Goal: Task Accomplishment & Management: Manage account settings

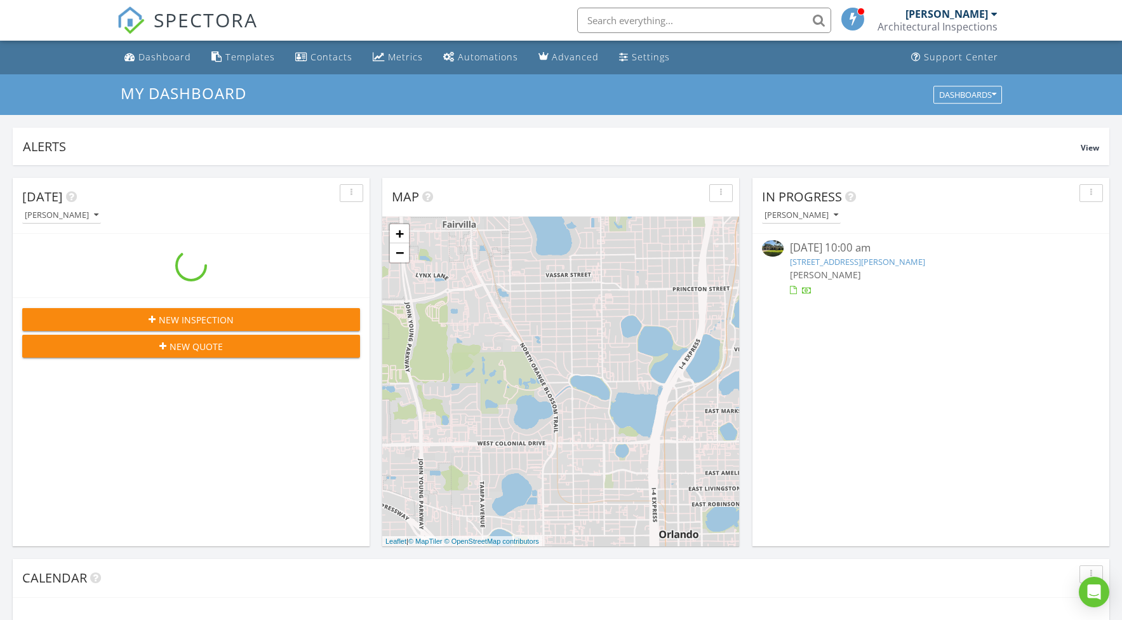
scroll to position [1156, 1122]
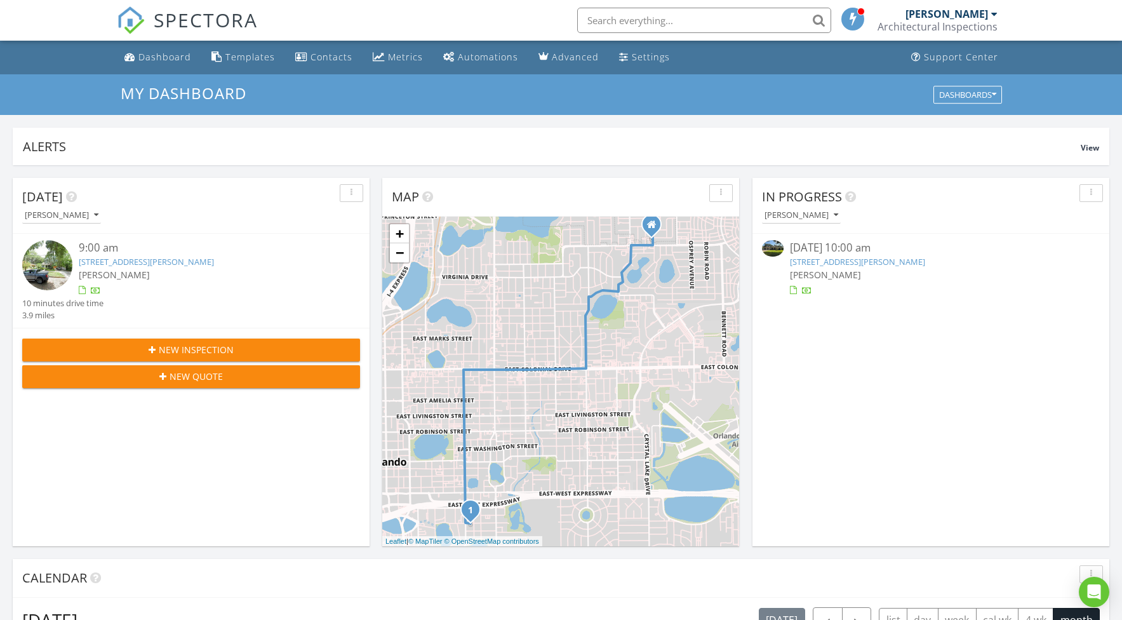
click at [859, 260] on link "[STREET_ADDRESS][PERSON_NAME]" at bounding box center [857, 261] width 135 height 11
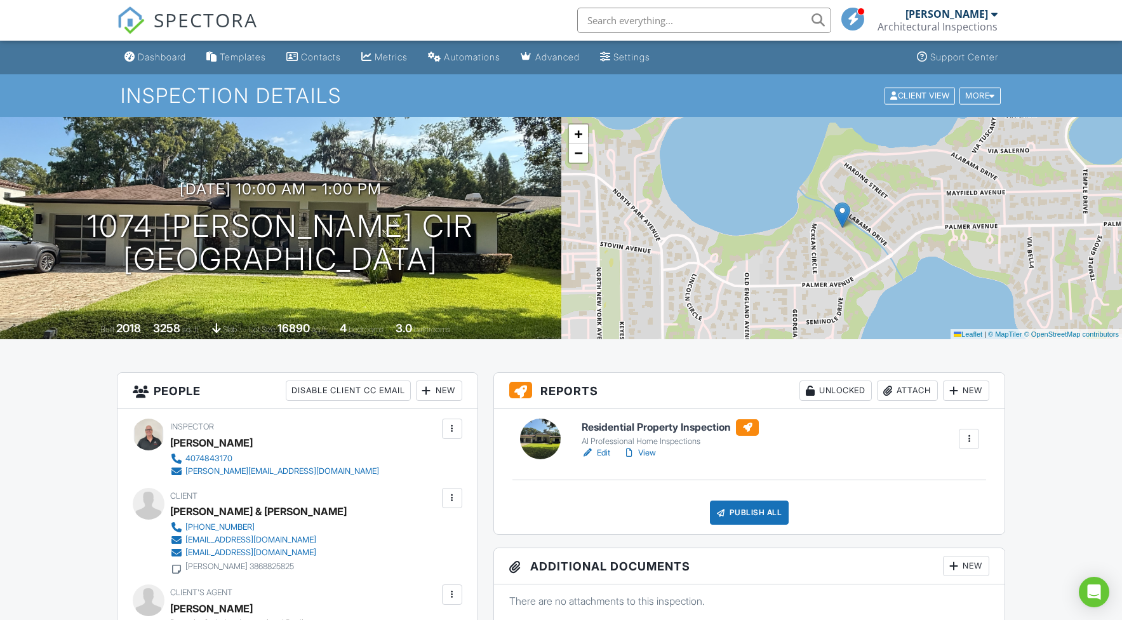
click at [968, 392] on div "New" at bounding box center [966, 390] width 46 height 20
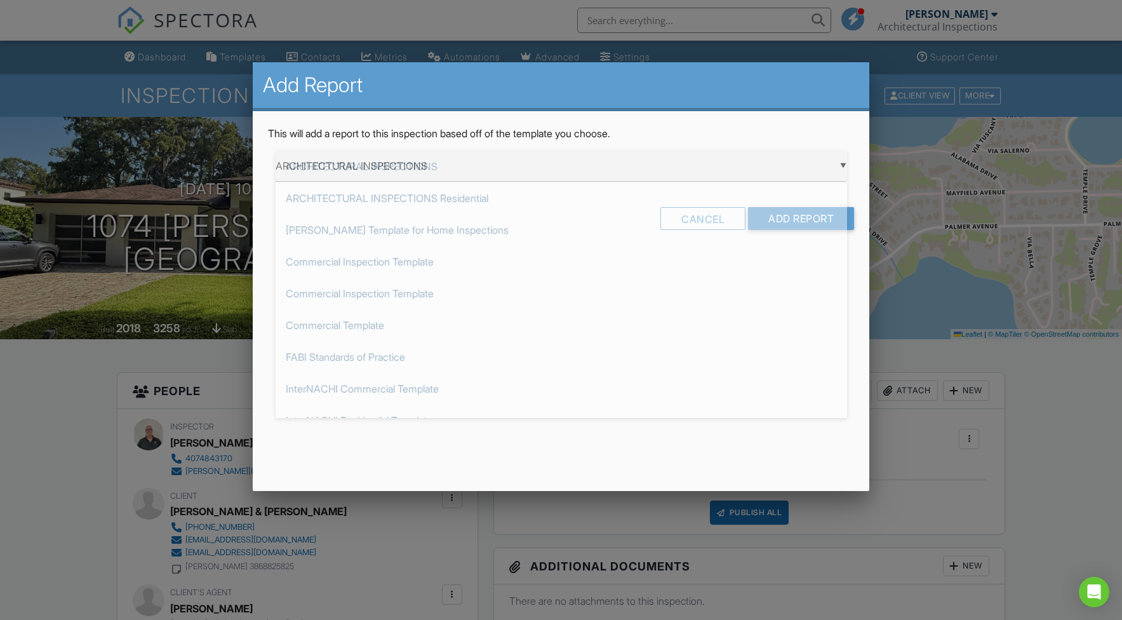
click at [628, 168] on div "▼ ARCHITECTURAL INSPECTIONS ARCHITECTURAL INSPECTIONS ARCHITECTURAL INSPECTIONS…" at bounding box center [561, 165] width 571 height 31
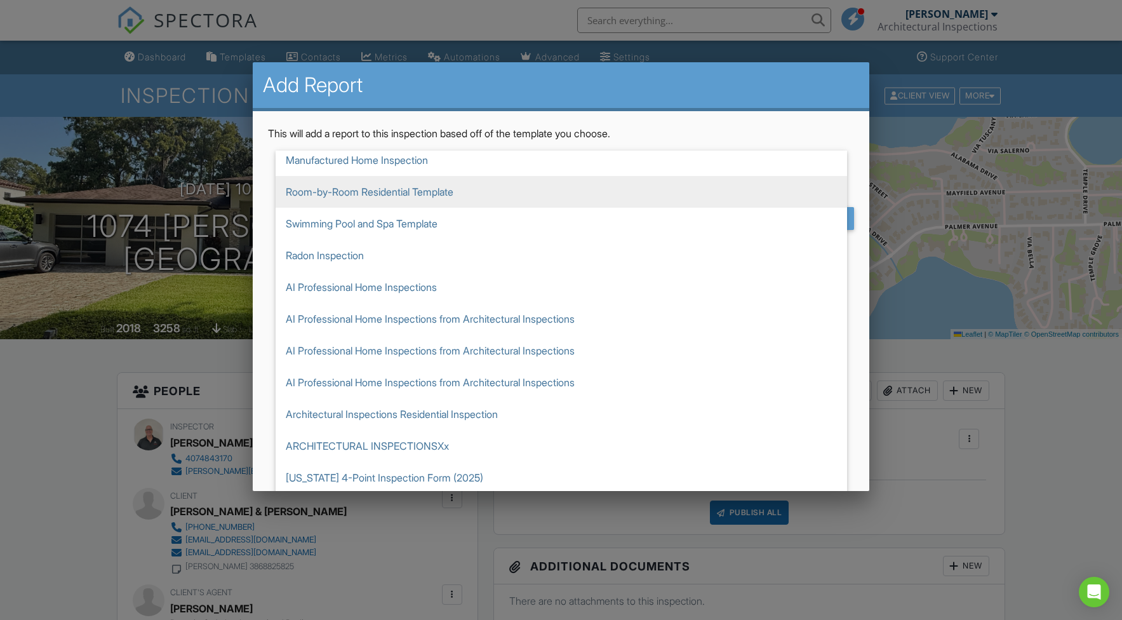
scroll to position [476, 0]
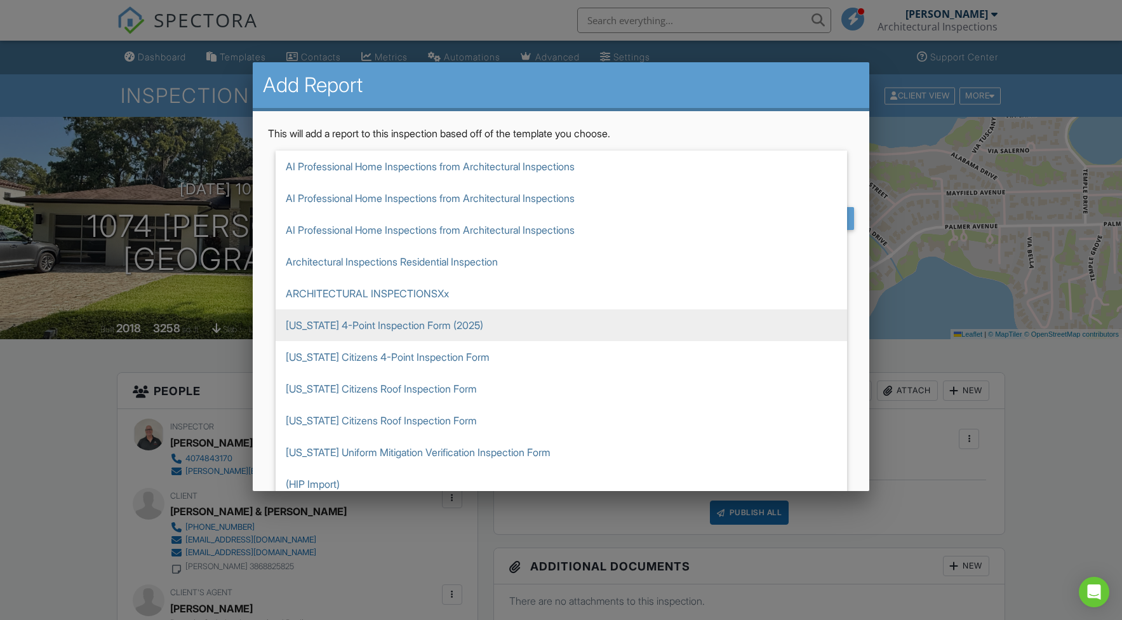
click at [586, 328] on span "[US_STATE] 4-Point Inspection Form (2025)" at bounding box center [561, 325] width 571 height 32
type input "[US_STATE] 4-Point Inspection Form (2025)"
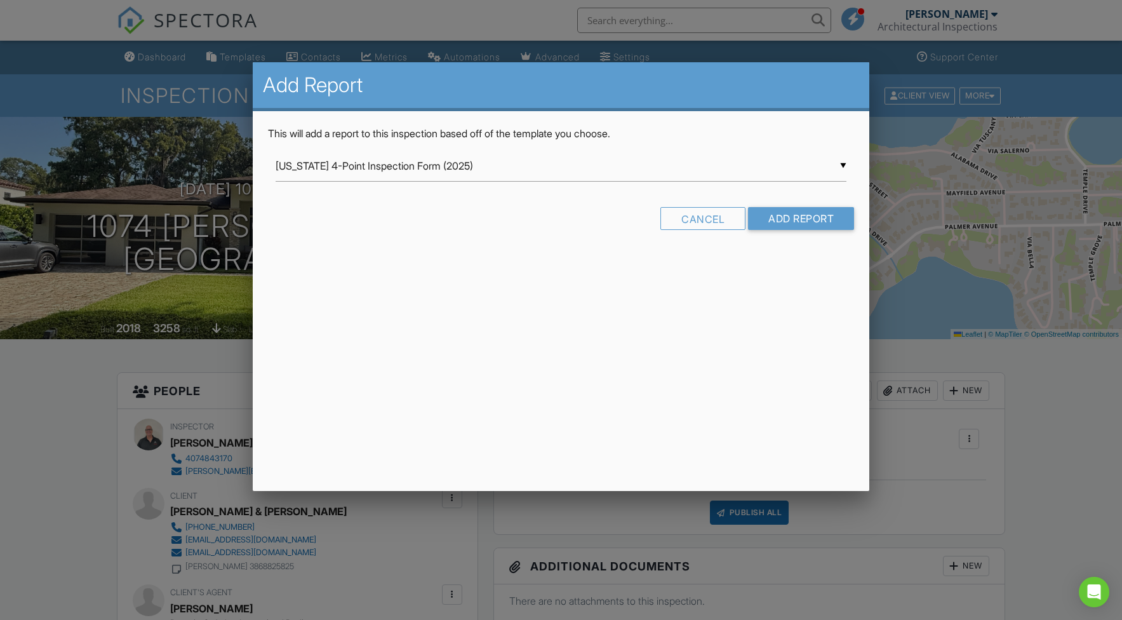
click at [781, 215] on input "Add Report" at bounding box center [801, 218] width 106 height 23
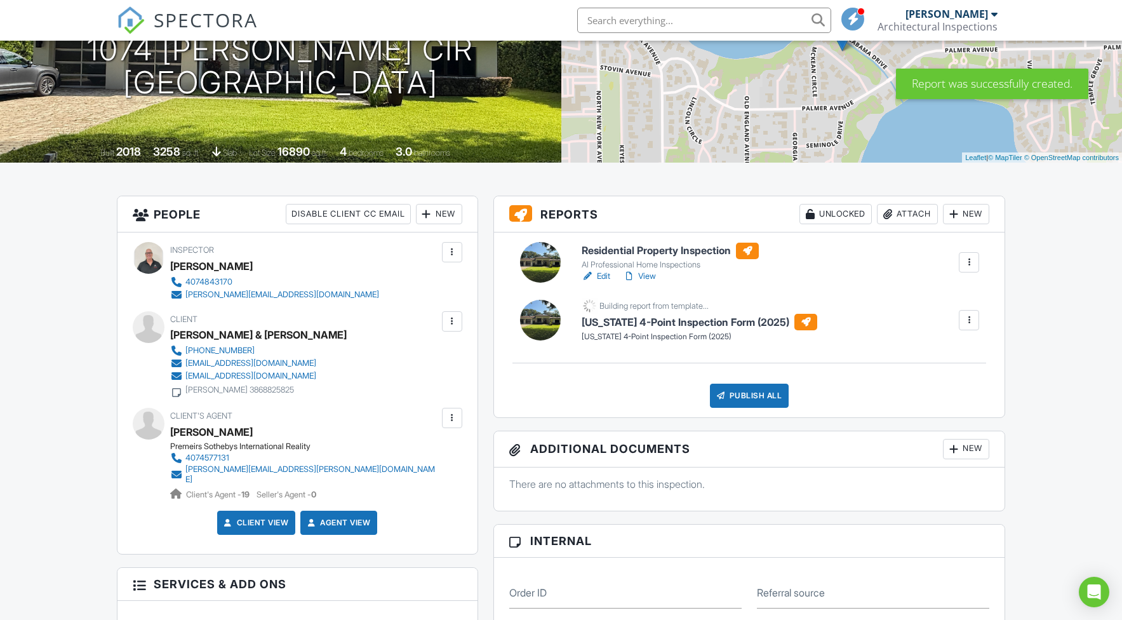
scroll to position [180, 0]
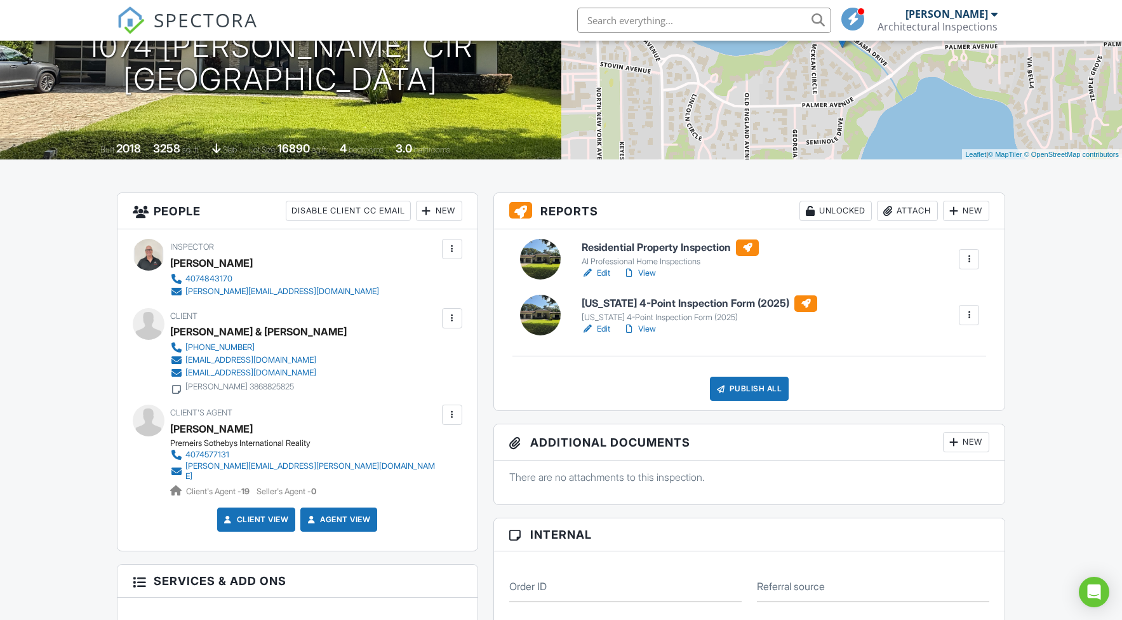
click at [603, 327] on link "Edit" at bounding box center [595, 328] width 29 height 13
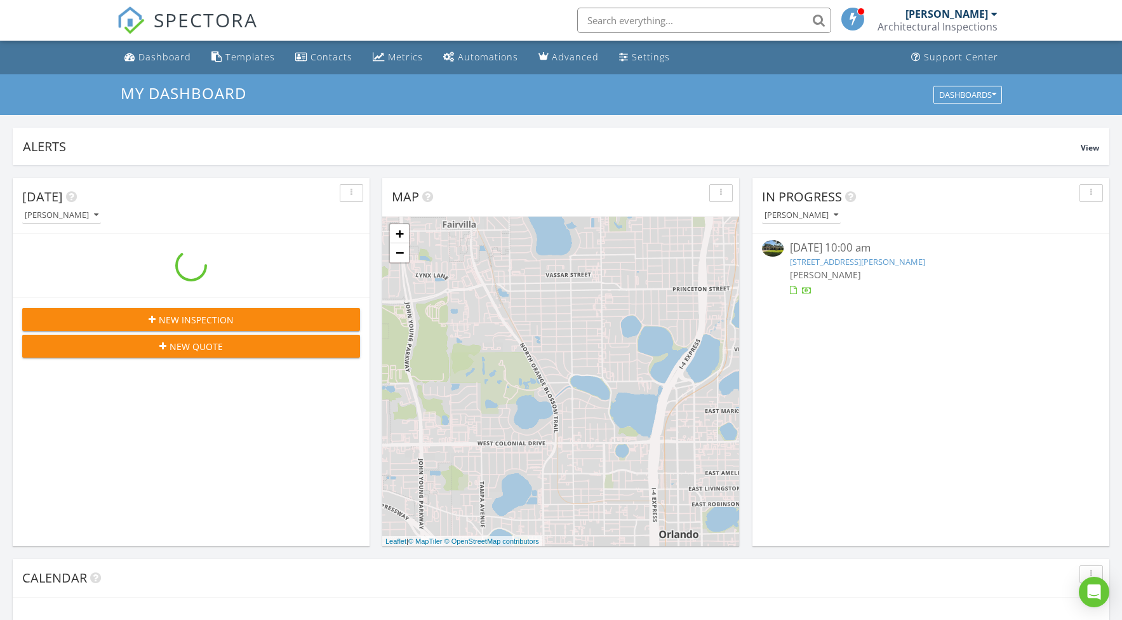
scroll to position [1156, 1122]
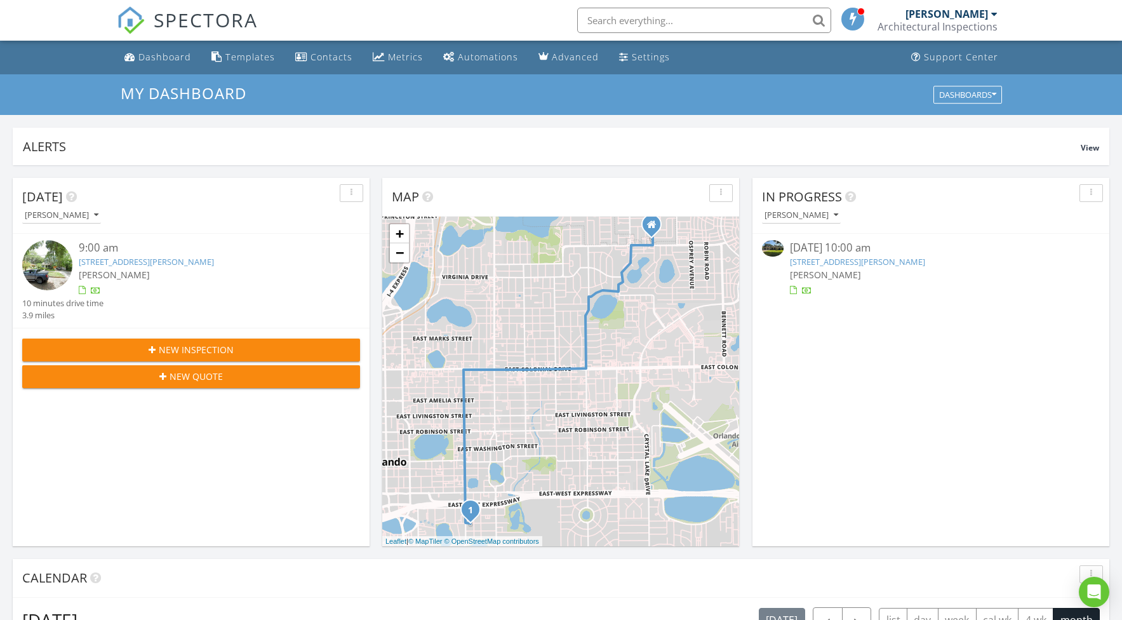
click at [855, 262] on link "1074 McKean Cir, Winter Park, FL 32789" at bounding box center [857, 261] width 135 height 11
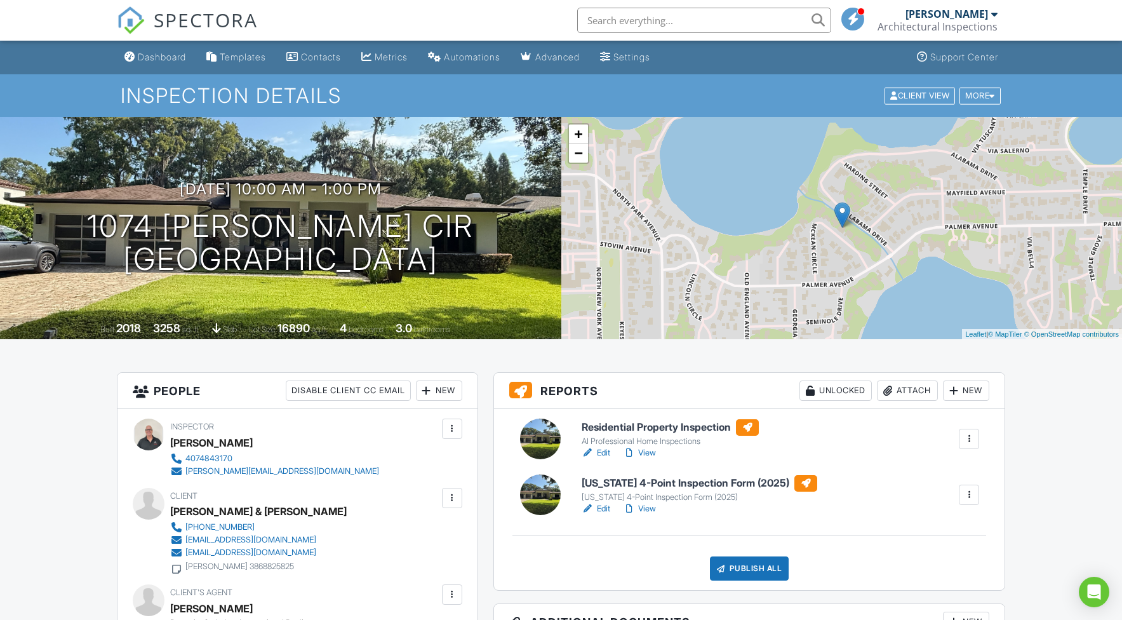
scroll to position [100, 0]
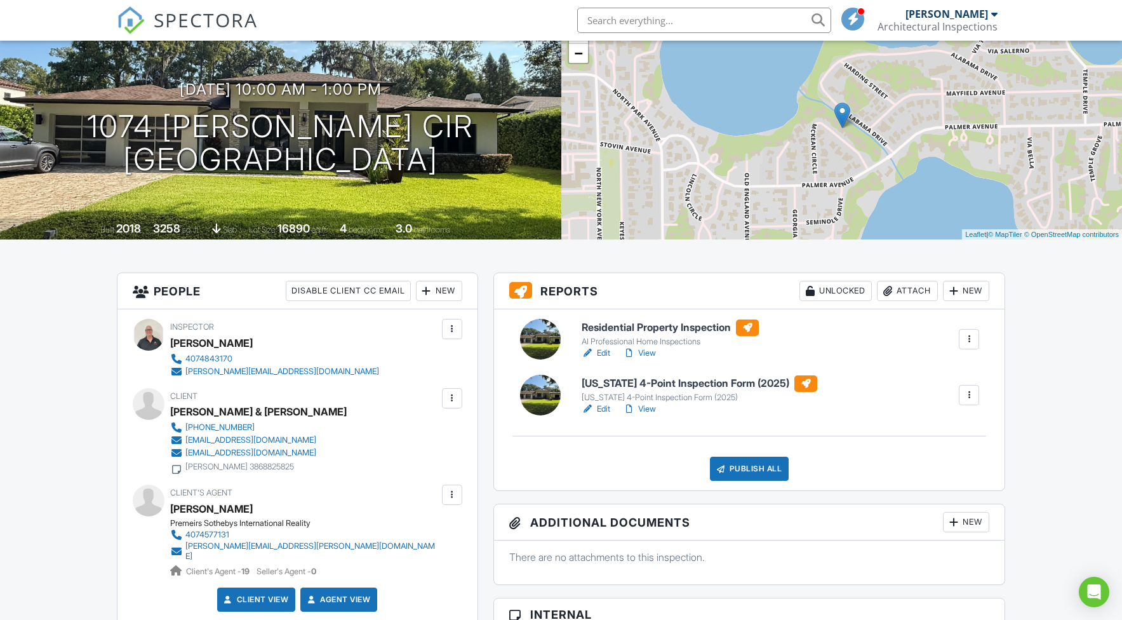
click at [953, 287] on div at bounding box center [953, 290] width 13 height 13
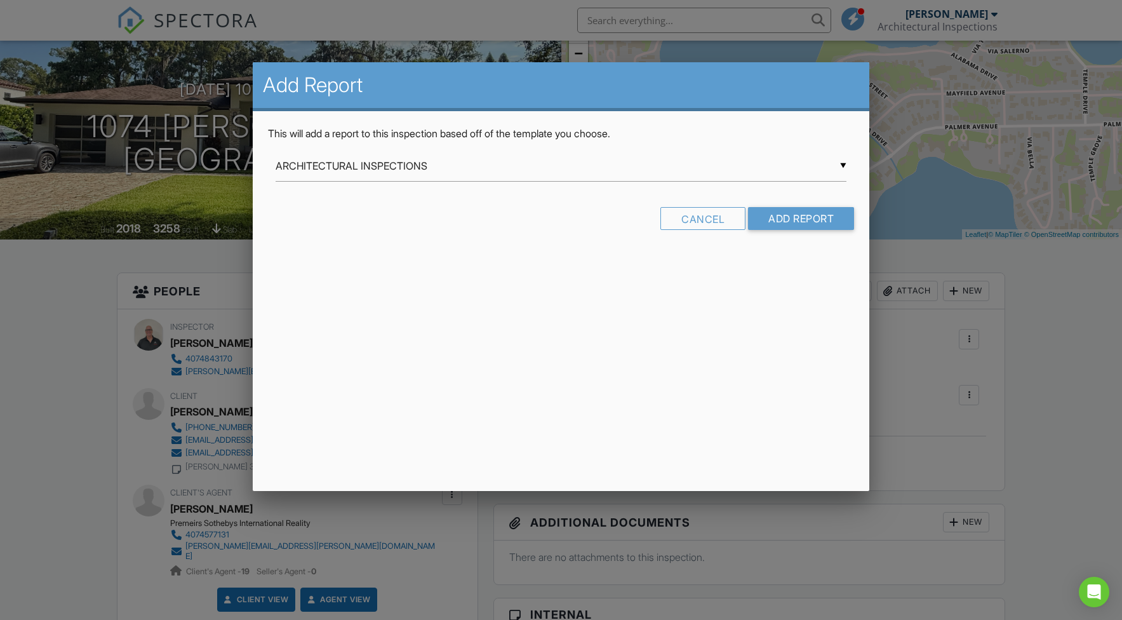
click at [621, 171] on div "▼ ARCHITECTURAL INSPECTIONS ARCHITECTURAL INSPECTIONS ARCHITECTURAL INSPECTIONS…" at bounding box center [561, 165] width 571 height 31
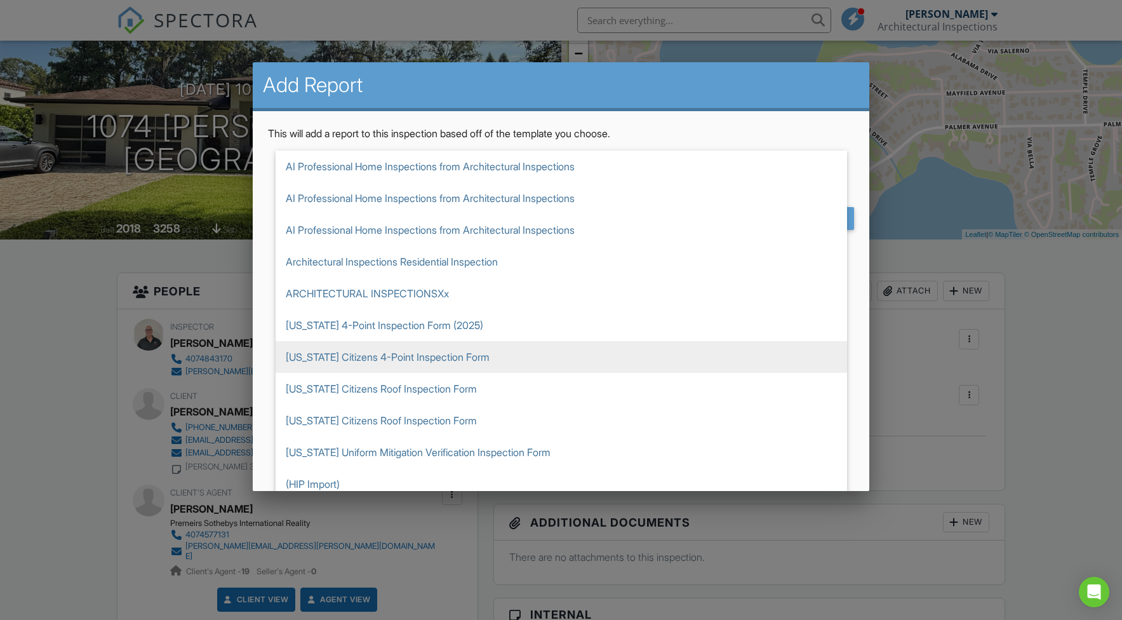
scroll to position [476, 0]
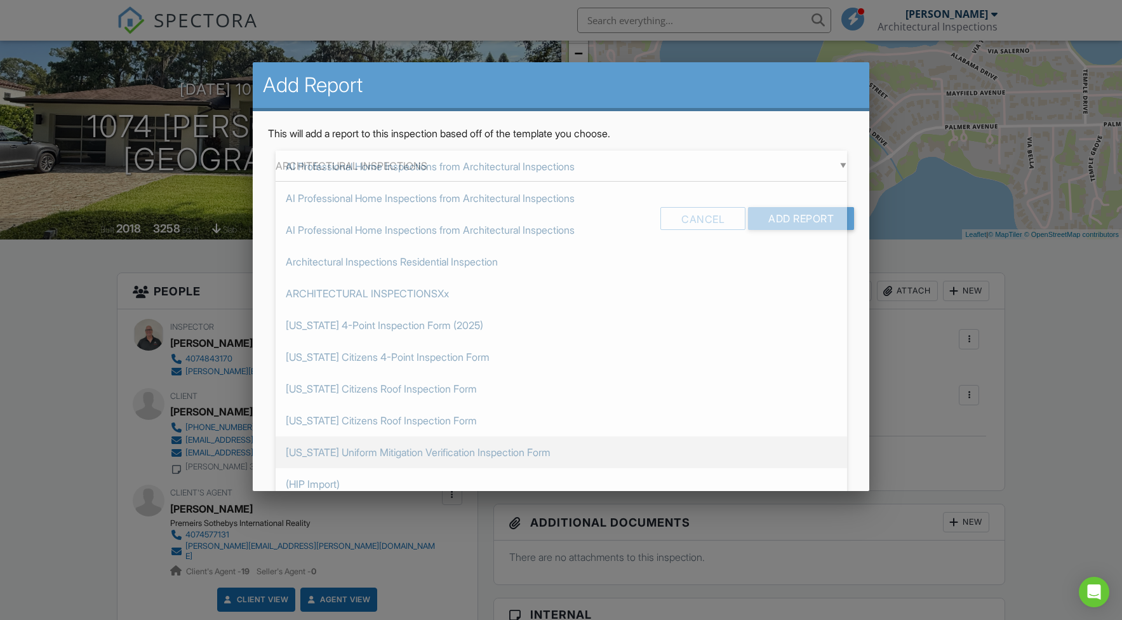
click at [533, 455] on span "Florida Uniform Mitigation Verification Inspection Form" at bounding box center [561, 452] width 571 height 32
type input "Florida Uniform Mitigation Verification Inspection Form"
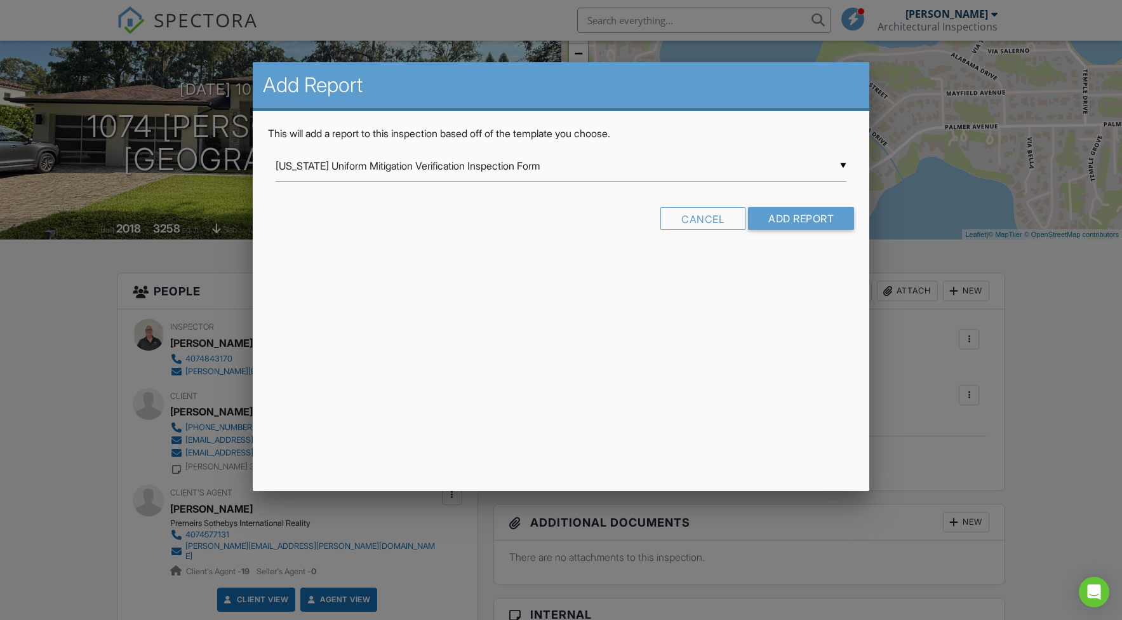
drag, startPoint x: 787, startPoint y: 211, endPoint x: 748, endPoint y: 239, distance: 47.7
click at [787, 211] on input "Add Report" at bounding box center [801, 218] width 106 height 23
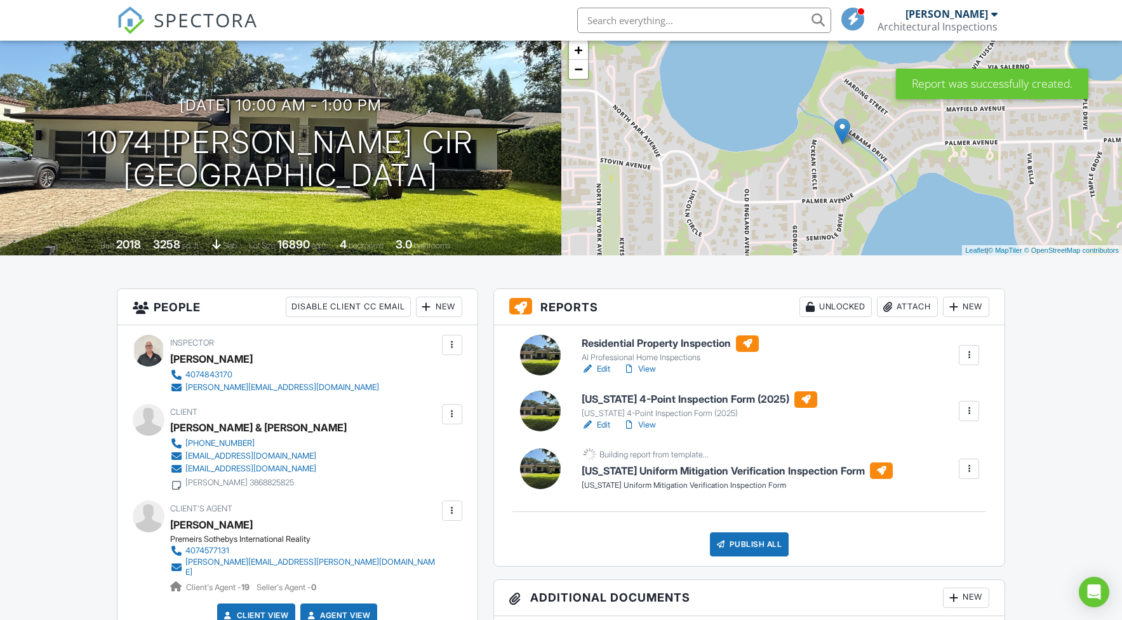
scroll to position [133, 0]
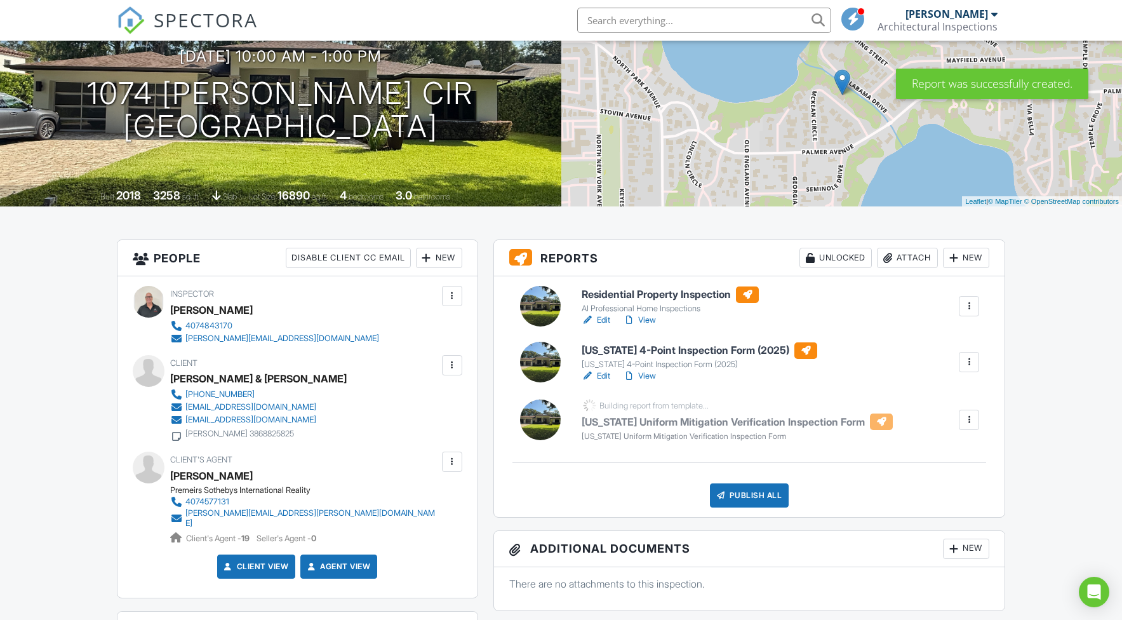
click at [605, 374] on link "Edit" at bounding box center [595, 375] width 29 height 13
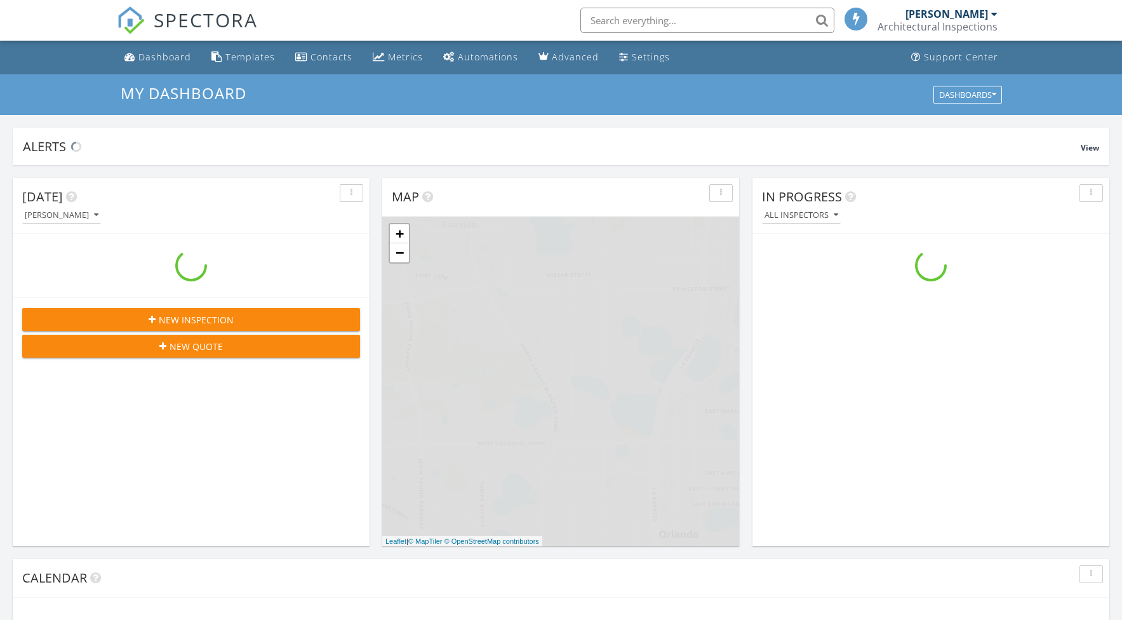
scroll to position [1156, 1122]
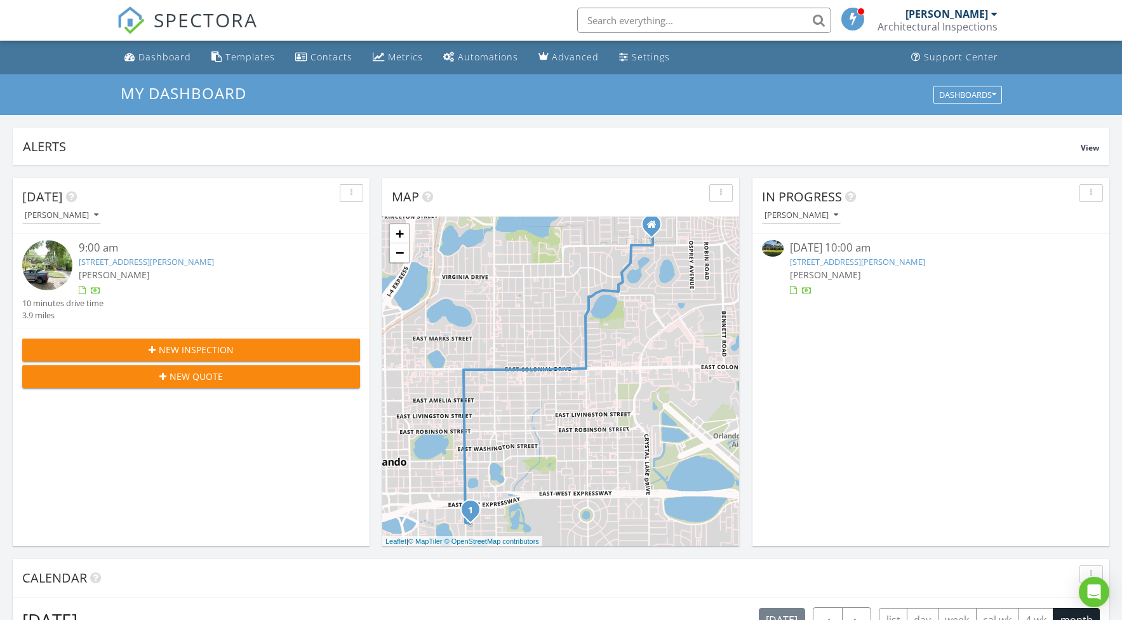
click at [823, 260] on link "[STREET_ADDRESS][PERSON_NAME]" at bounding box center [857, 261] width 135 height 11
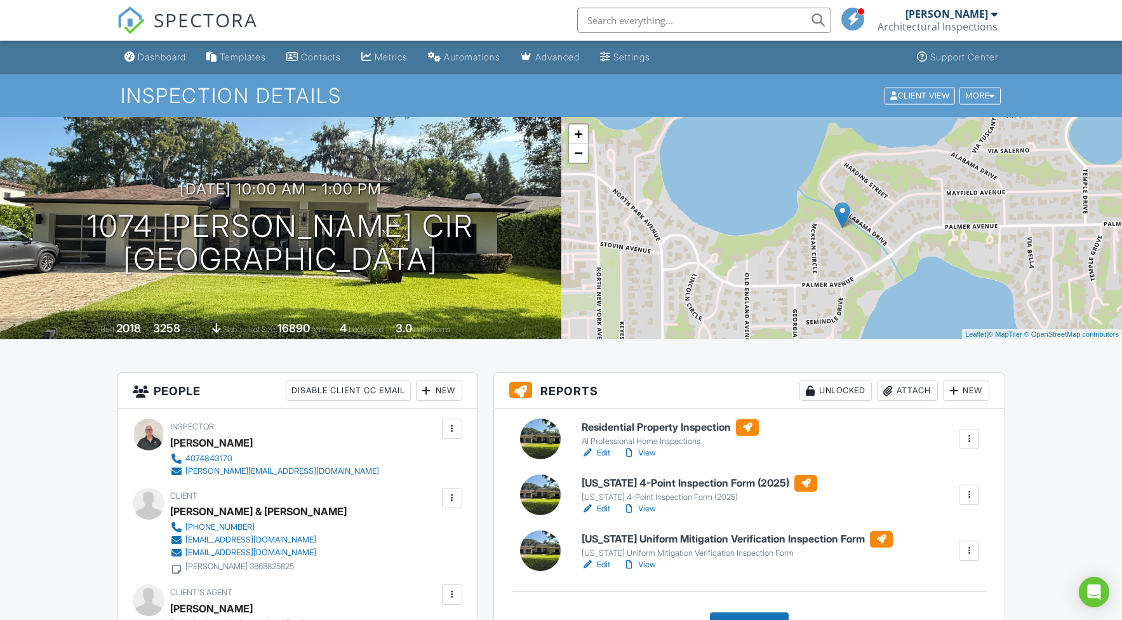
click at [602, 562] on link "Edit" at bounding box center [595, 564] width 29 height 13
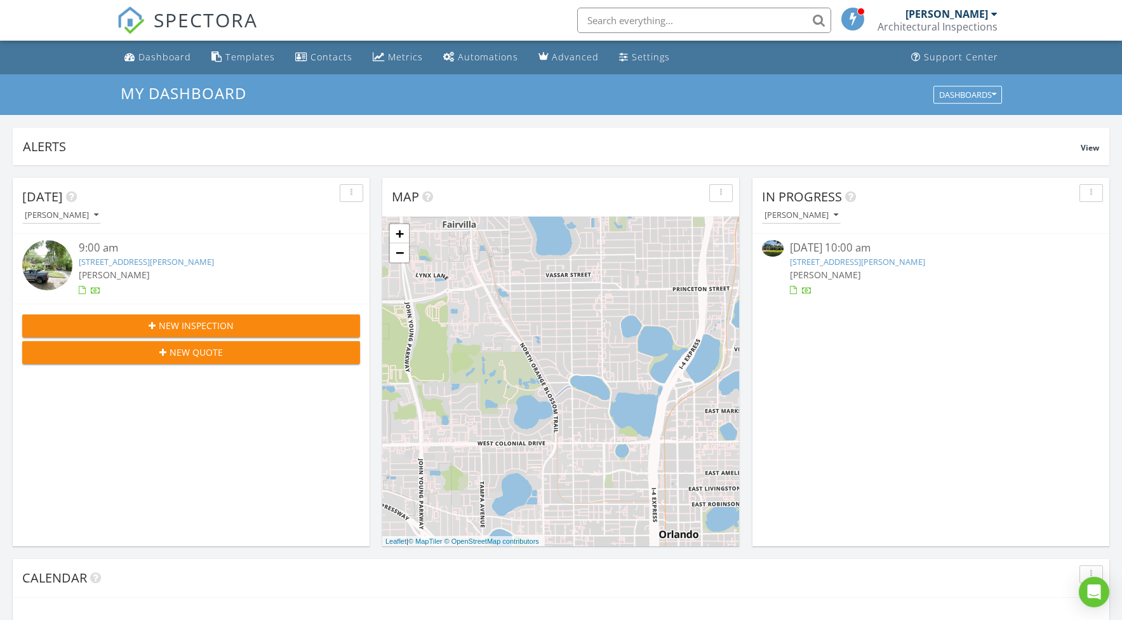
scroll to position [1156, 1122]
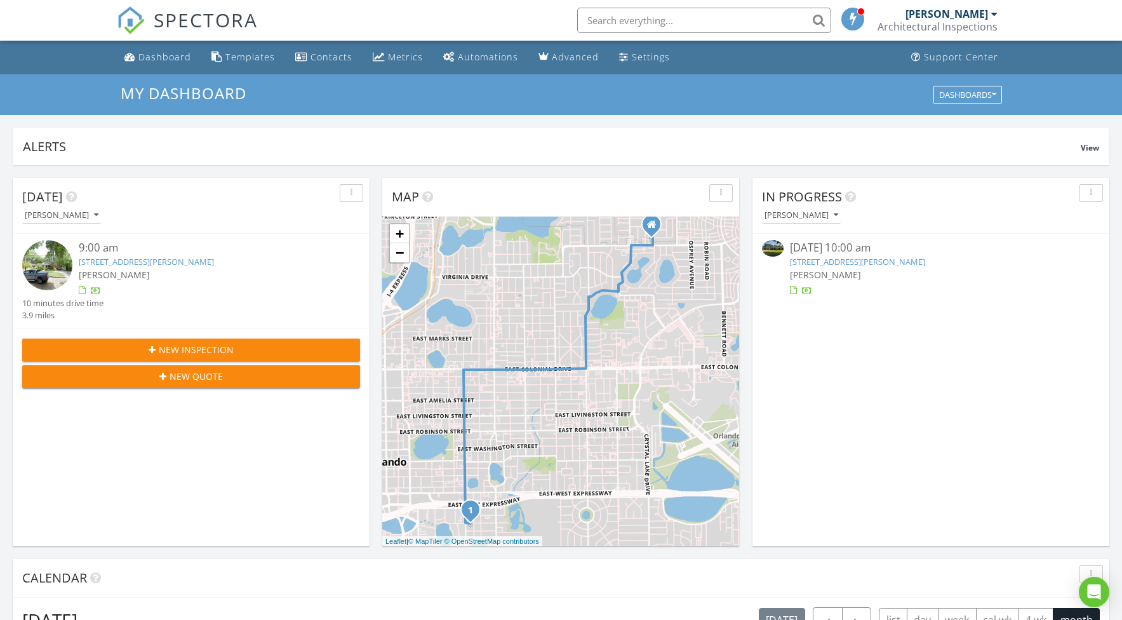
click at [830, 259] on link "[STREET_ADDRESS][PERSON_NAME]" at bounding box center [857, 261] width 135 height 11
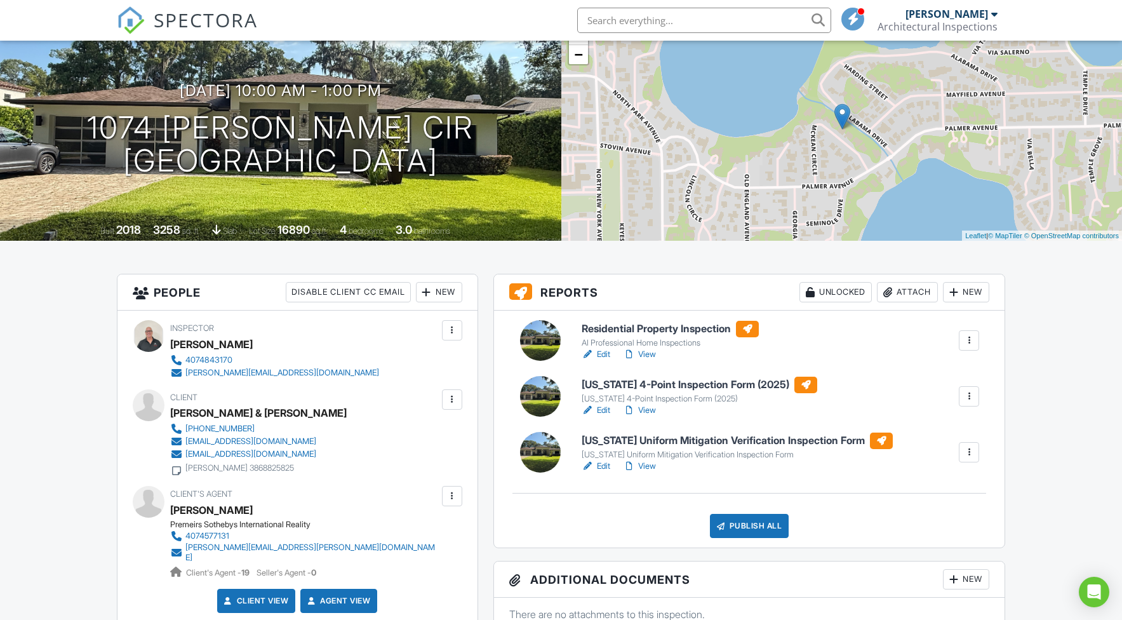
scroll to position [164, 0]
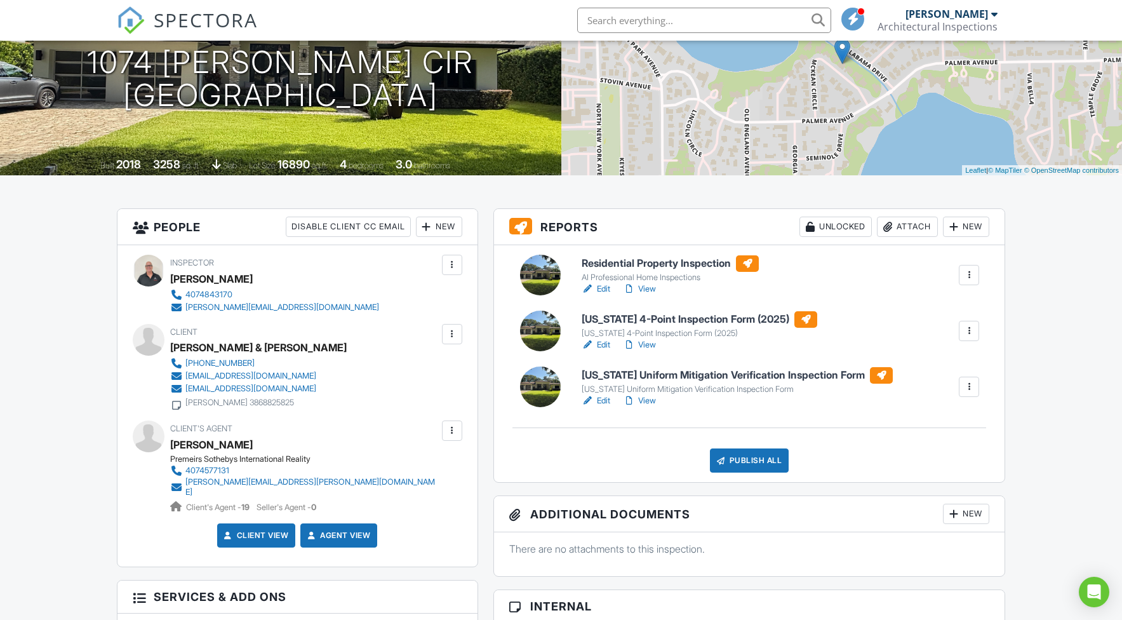
click at [646, 343] on link "View" at bounding box center [639, 344] width 33 height 13
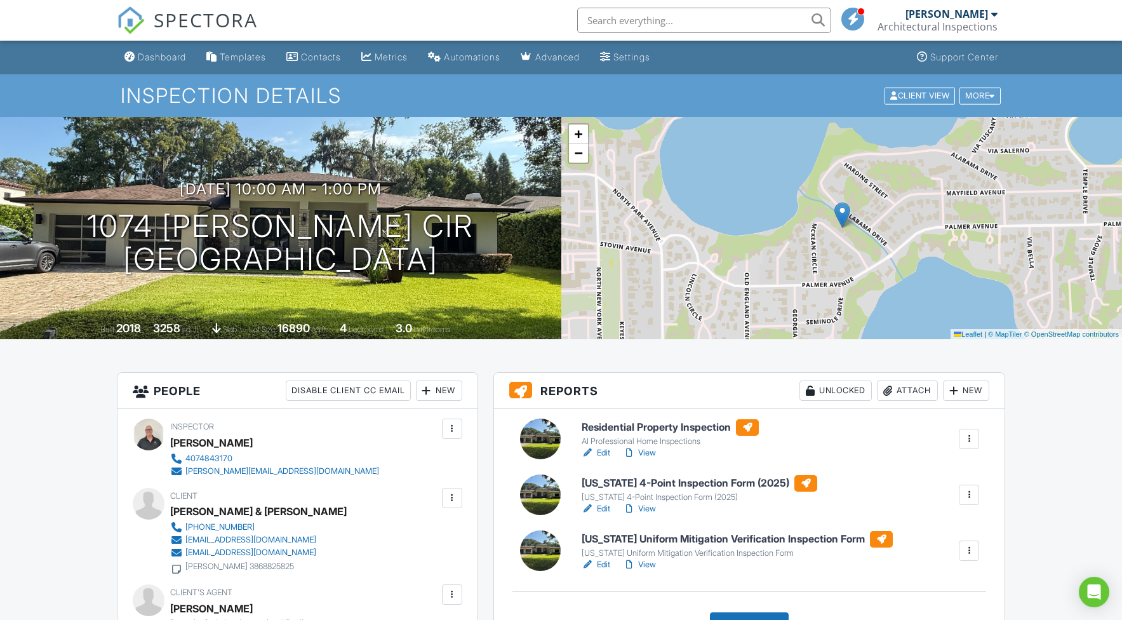
click at [653, 564] on link "View" at bounding box center [639, 564] width 33 height 13
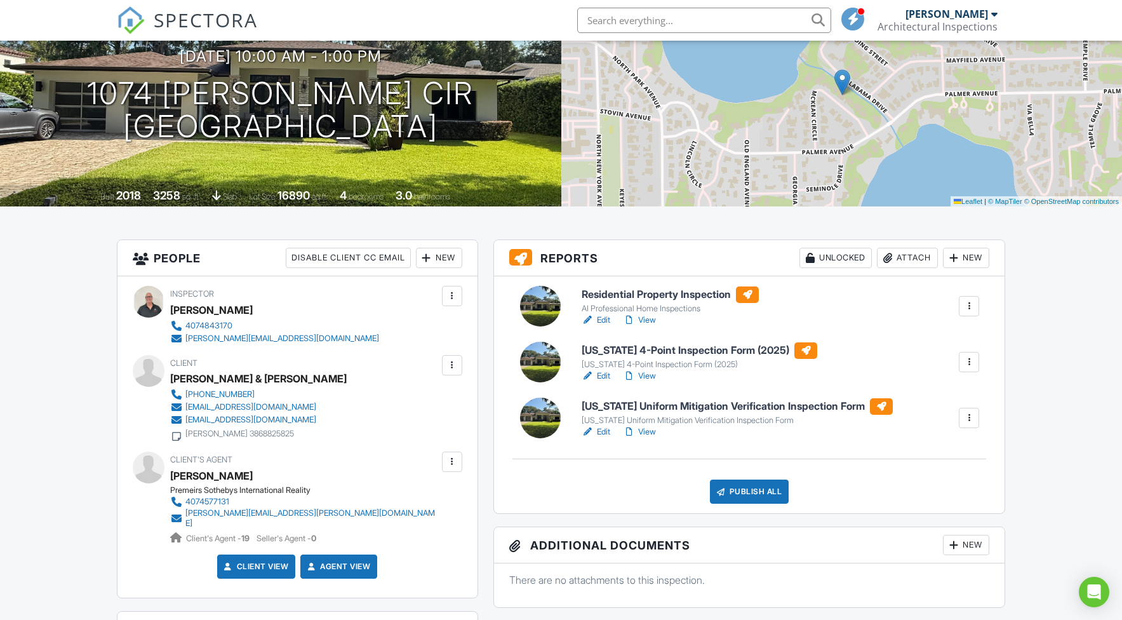
scroll to position [160, 0]
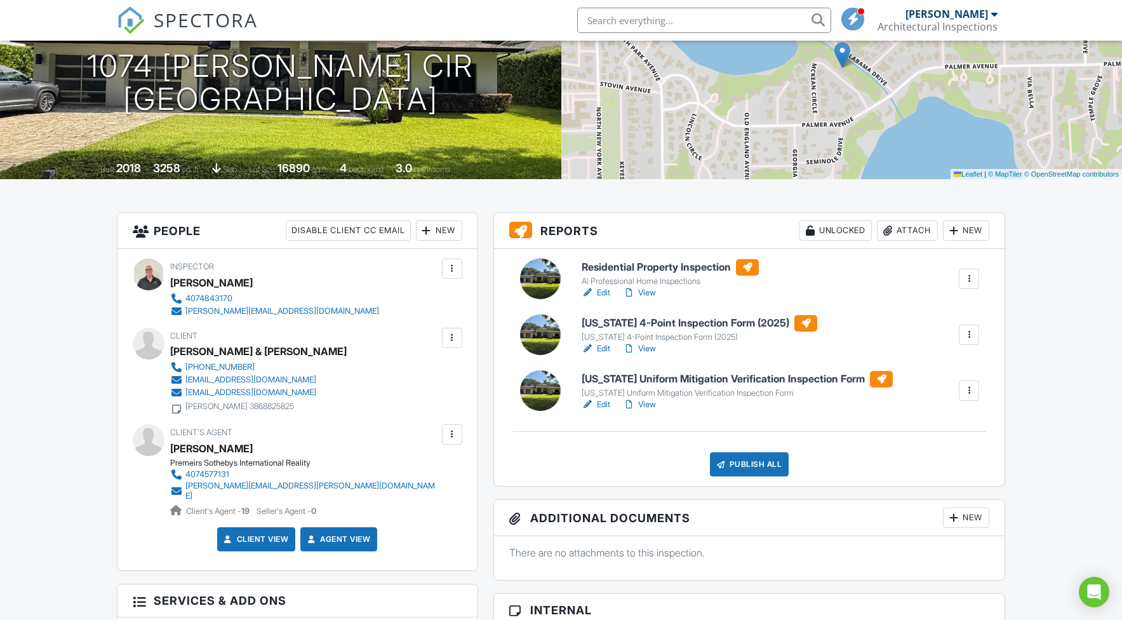
drag, startPoint x: 771, startPoint y: 467, endPoint x: 741, endPoint y: 446, distance: 35.9
click at [771, 467] on div "Publish All" at bounding box center [749, 464] width 79 height 24
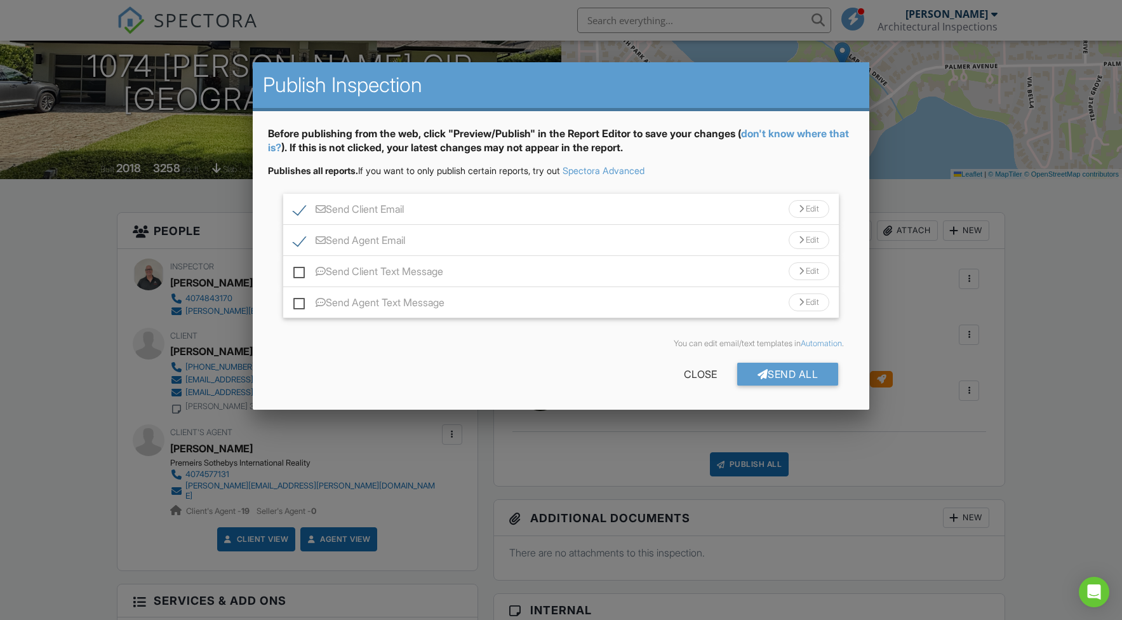
drag, startPoint x: 300, startPoint y: 270, endPoint x: 298, endPoint y: 279, distance: 9.1
click at [299, 270] on label "Send Client Text Message" at bounding box center [368, 273] width 150 height 16
click at [299, 269] on input "Send Client Text Message" at bounding box center [297, 265] width 8 height 8
checkbox input "true"
drag, startPoint x: 300, startPoint y: 303, endPoint x: 336, endPoint y: 321, distance: 40.3
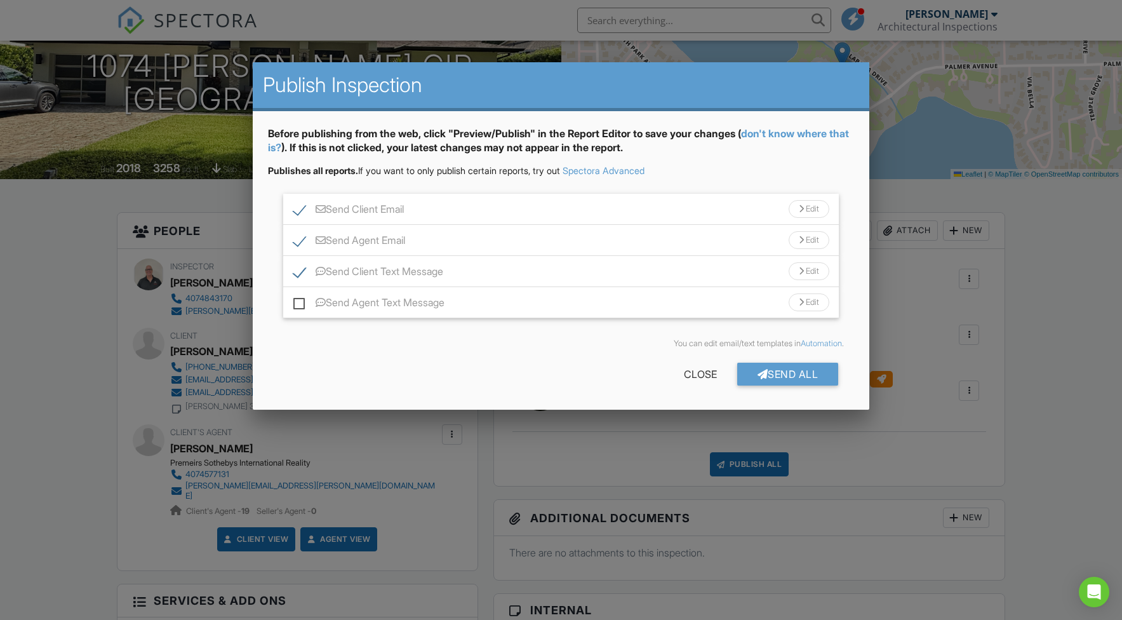
click at [300, 304] on label "Send Agent Text Message" at bounding box center [368, 304] width 151 height 16
click at [300, 300] on input "Send Agent Text Message" at bounding box center [297, 296] width 8 height 8
checkbox input "true"
drag, startPoint x: 799, startPoint y: 381, endPoint x: 791, endPoint y: 382, distance: 7.6
click at [799, 381] on div "Send All" at bounding box center [788, 373] width 102 height 23
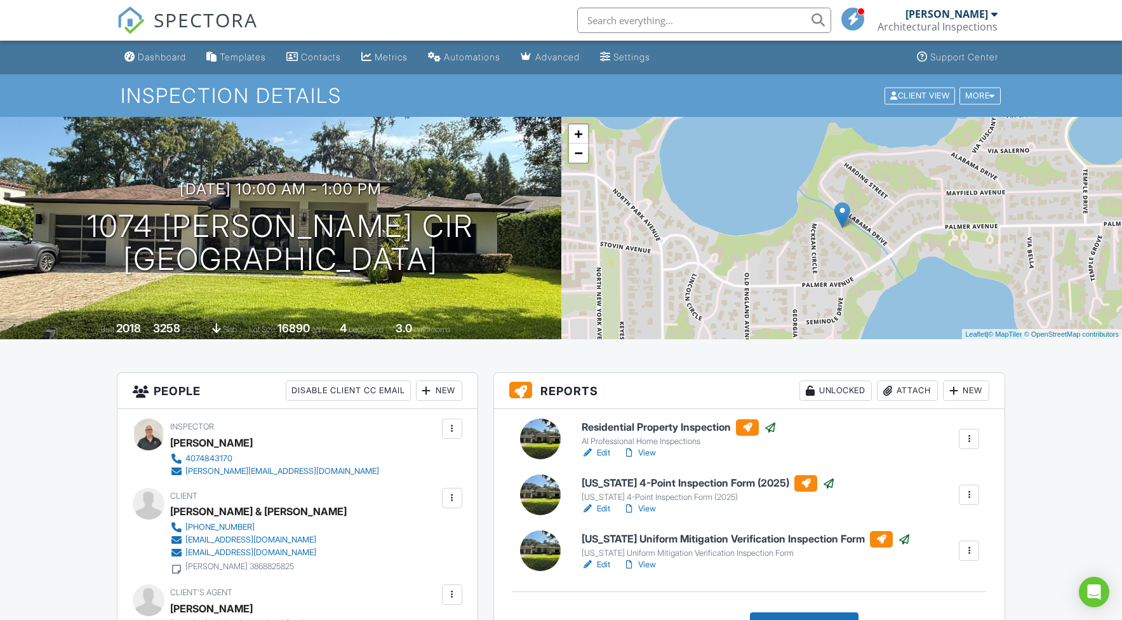
click at [163, 58] on div "Dashboard" at bounding box center [162, 56] width 48 height 11
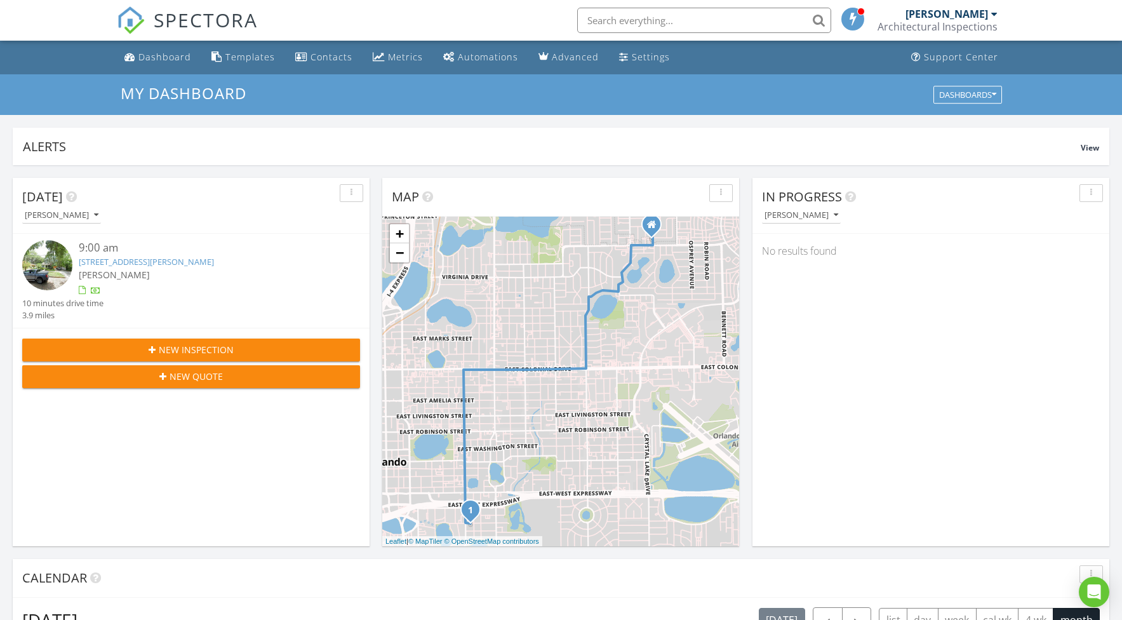
click at [620, 18] on input "text" at bounding box center [704, 20] width 254 height 25
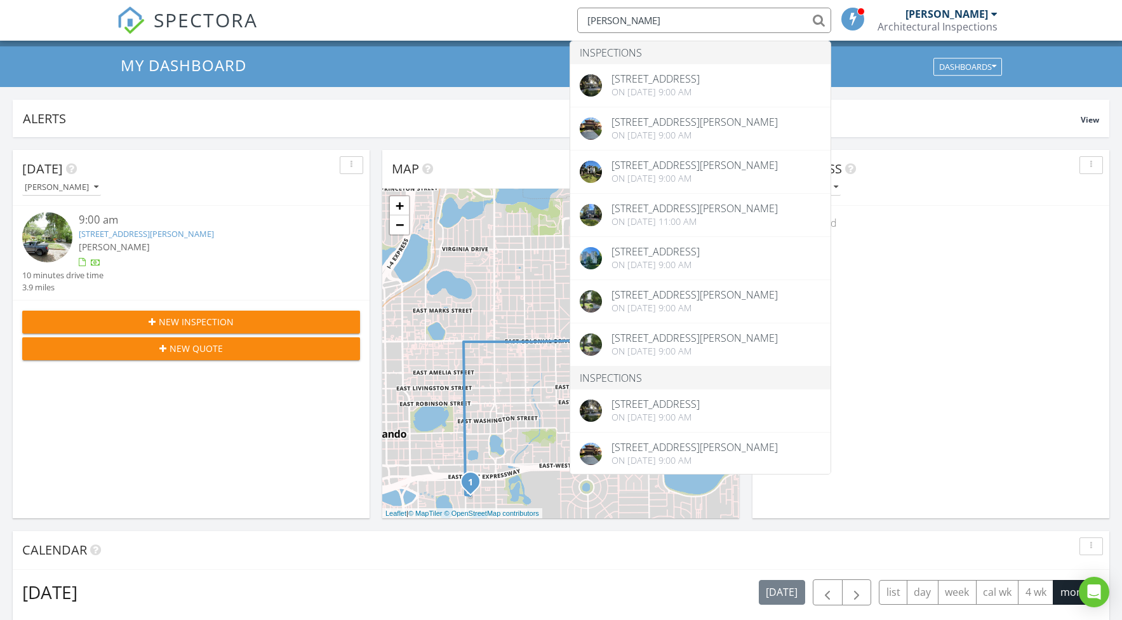
scroll to position [33, 0]
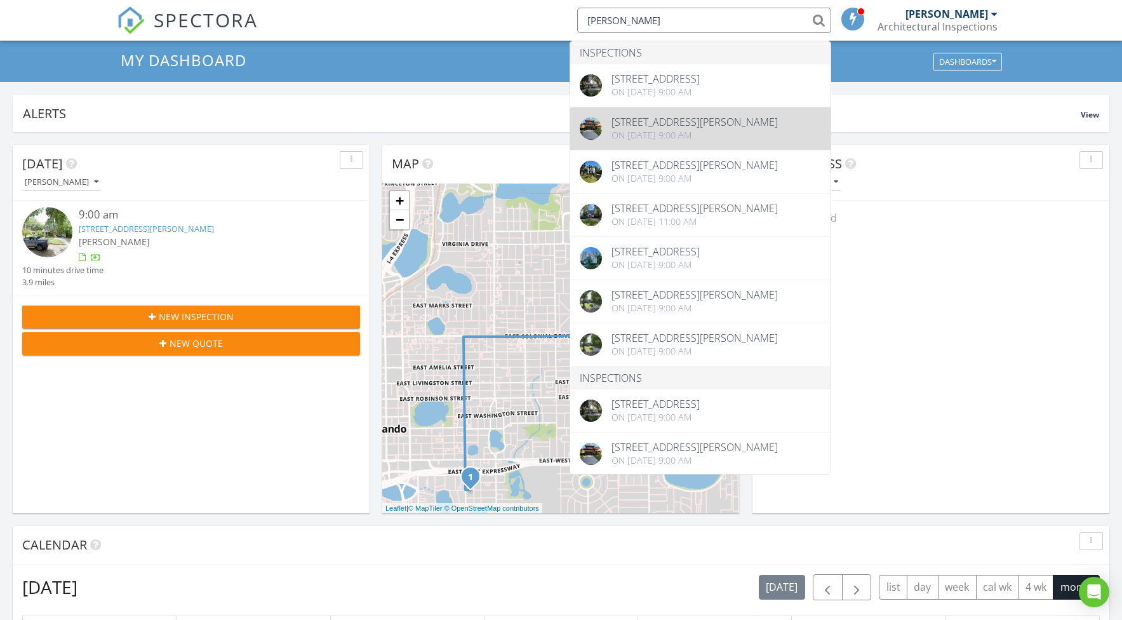
type input "Glen"
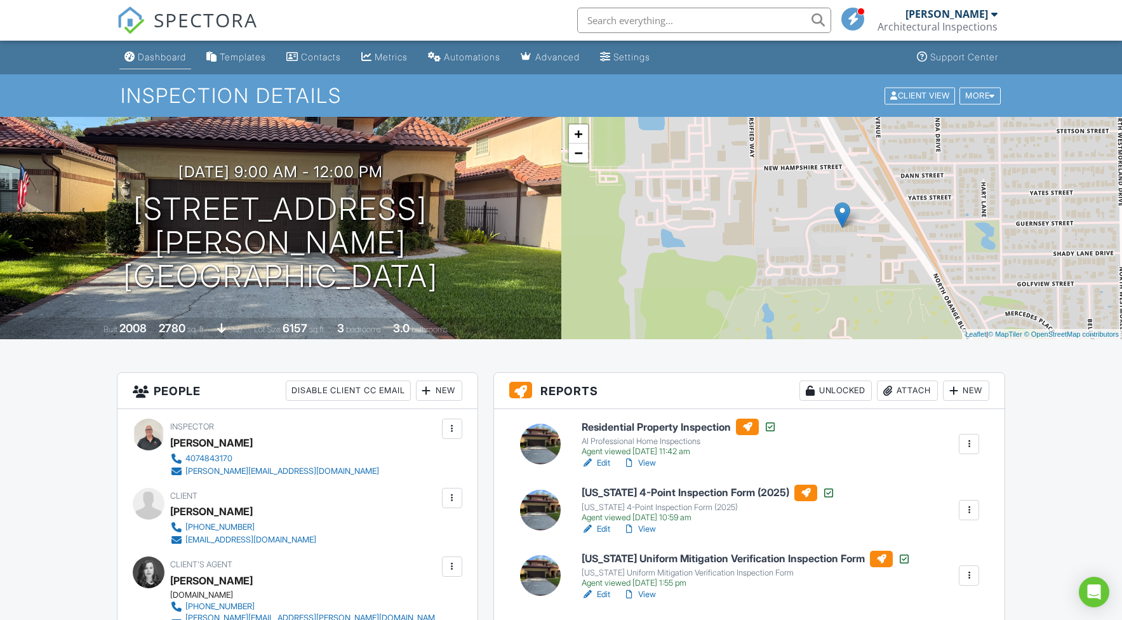
click at [155, 60] on div "Dashboard" at bounding box center [162, 56] width 48 height 11
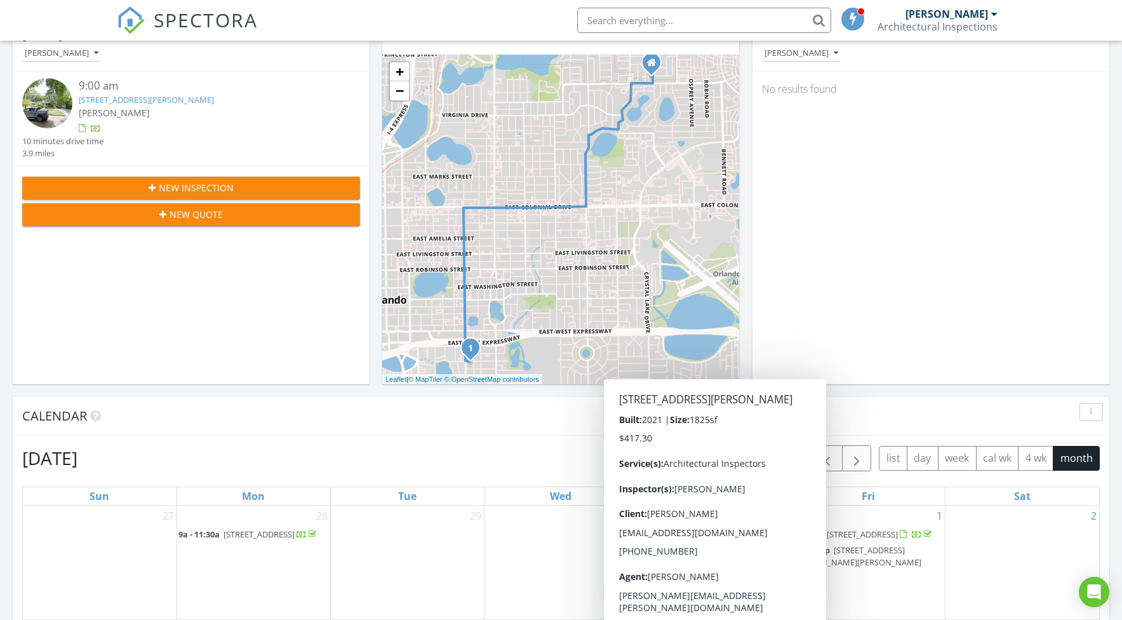
scroll to position [77, 0]
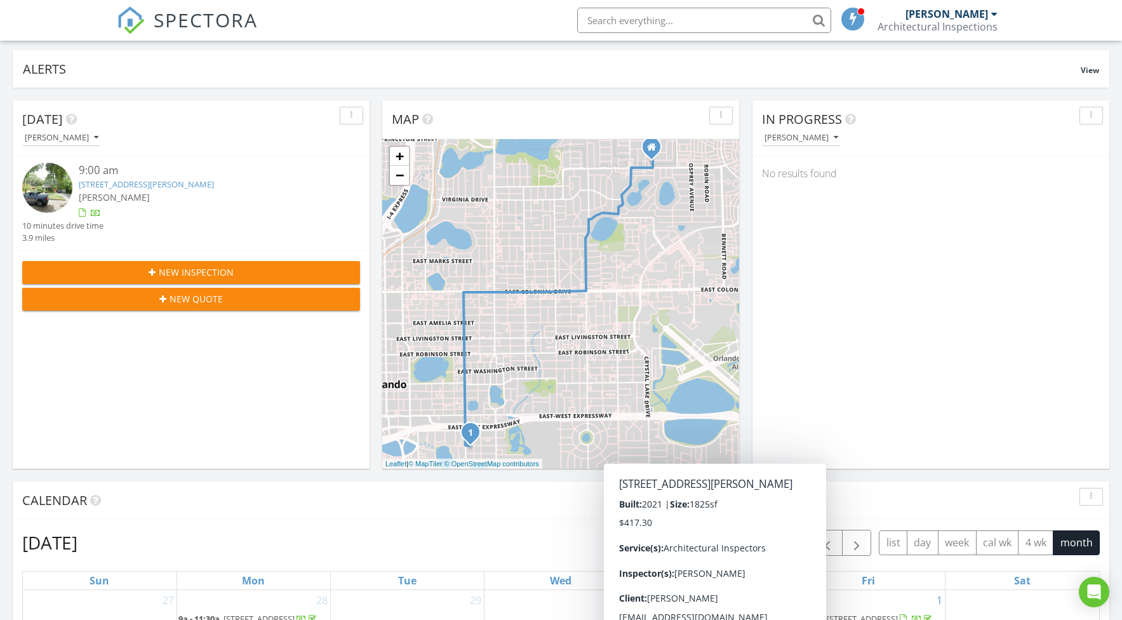
click at [870, 332] on div "In Progress Stephen Scott Shelhorn No results found" at bounding box center [930, 284] width 357 height 368
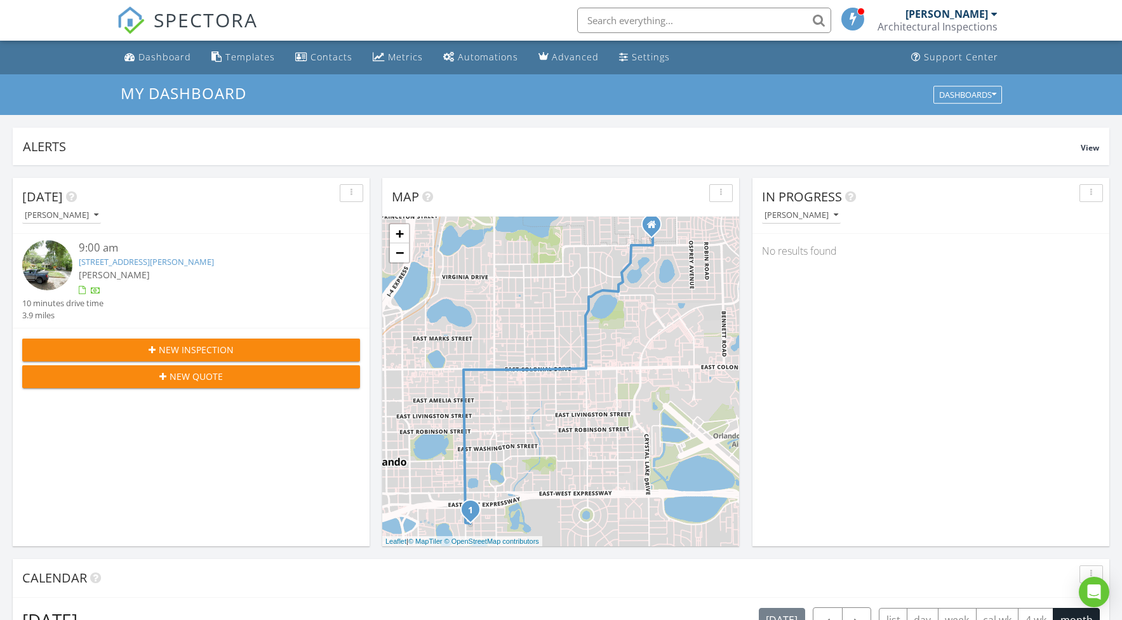
scroll to position [0, 0]
click at [164, 259] on link "714 Palmer St, Orlando, FL 32801" at bounding box center [146, 261] width 135 height 11
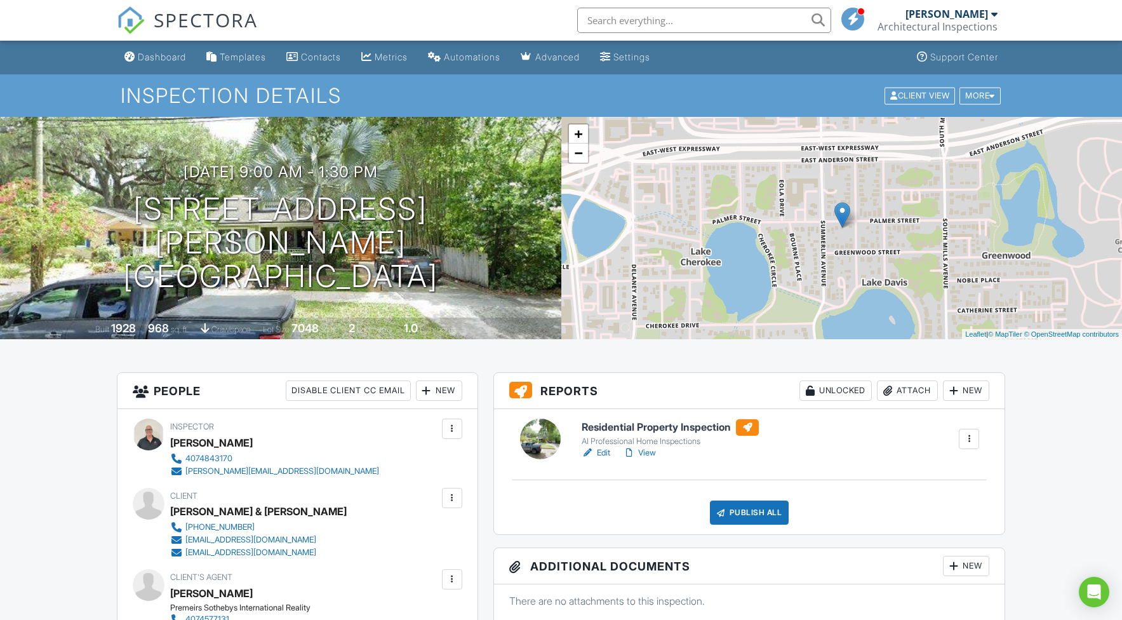
scroll to position [1, 0]
click at [168, 63] on link "Dashboard" at bounding box center [155, 56] width 72 height 23
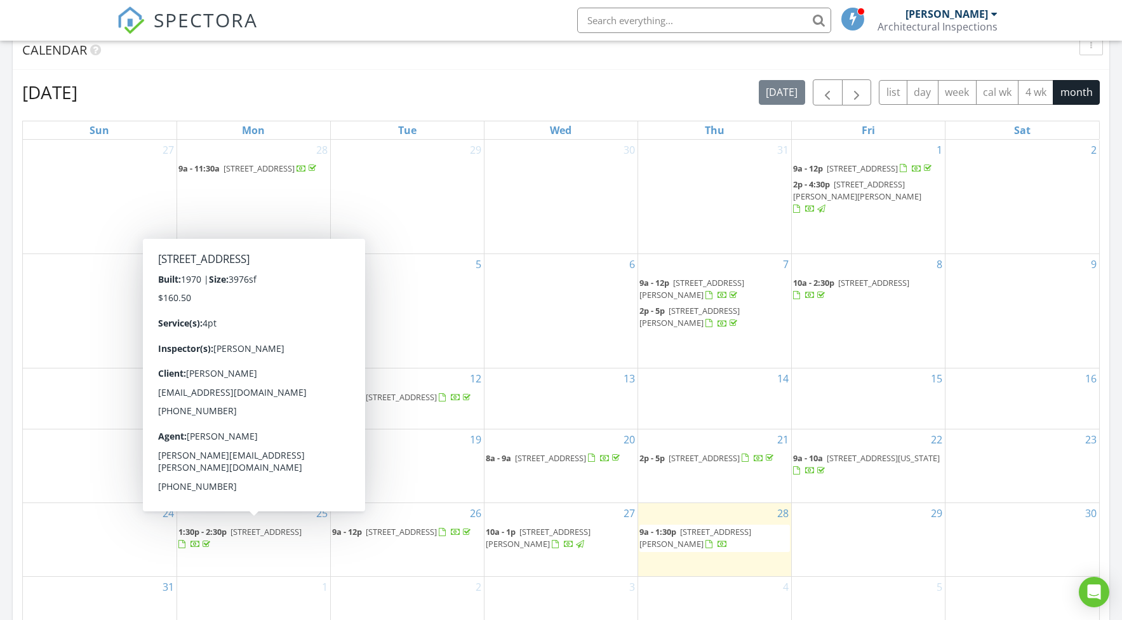
scroll to position [520, 0]
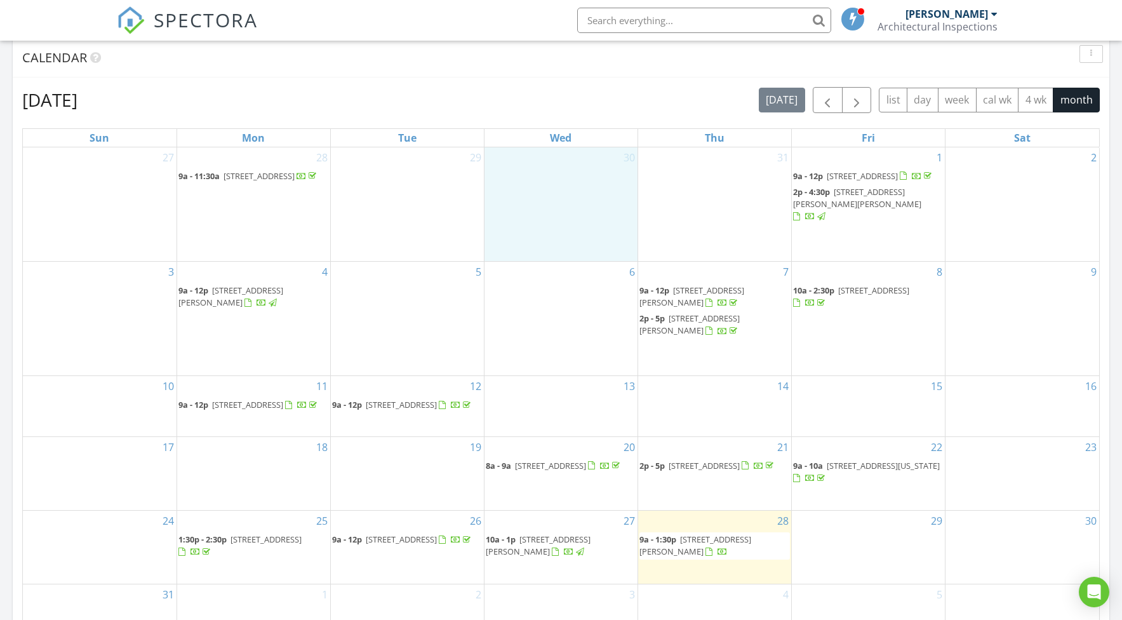
click at [554, 173] on div "30" at bounding box center [560, 204] width 153 height 114
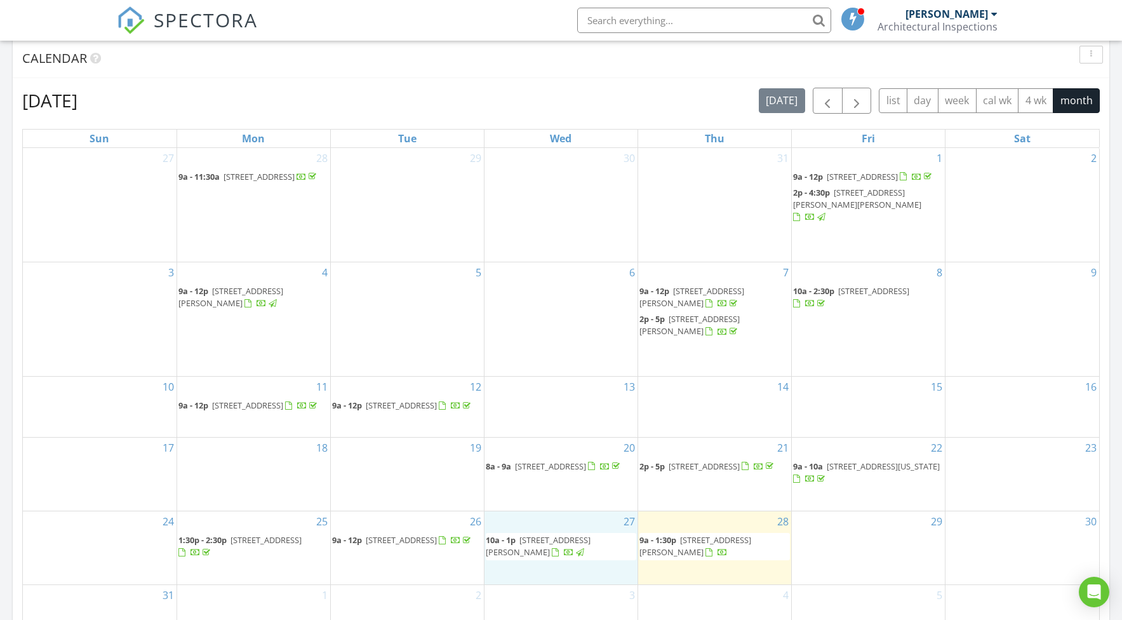
click at [547, 553] on div "27 10a - 1p 1074 McKean Cir, Winter Park 32789" at bounding box center [560, 547] width 153 height 73
click at [590, 538] on span "1074 McKean Cir, Winter Park 32789" at bounding box center [538, 545] width 105 height 23
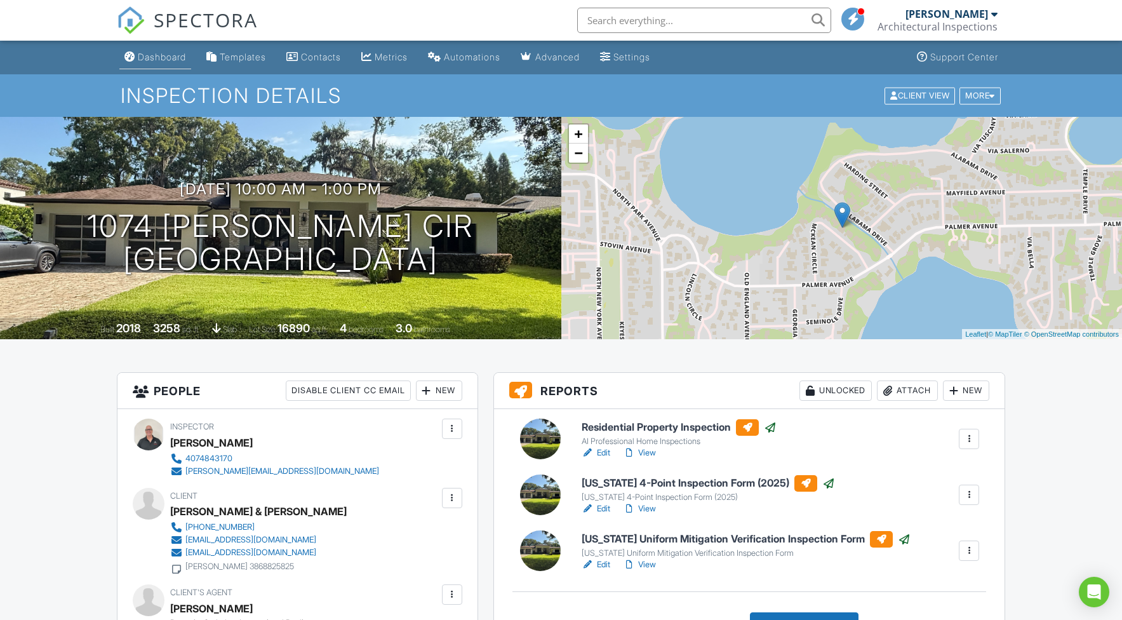
click at [163, 61] on div "Dashboard" at bounding box center [162, 56] width 48 height 11
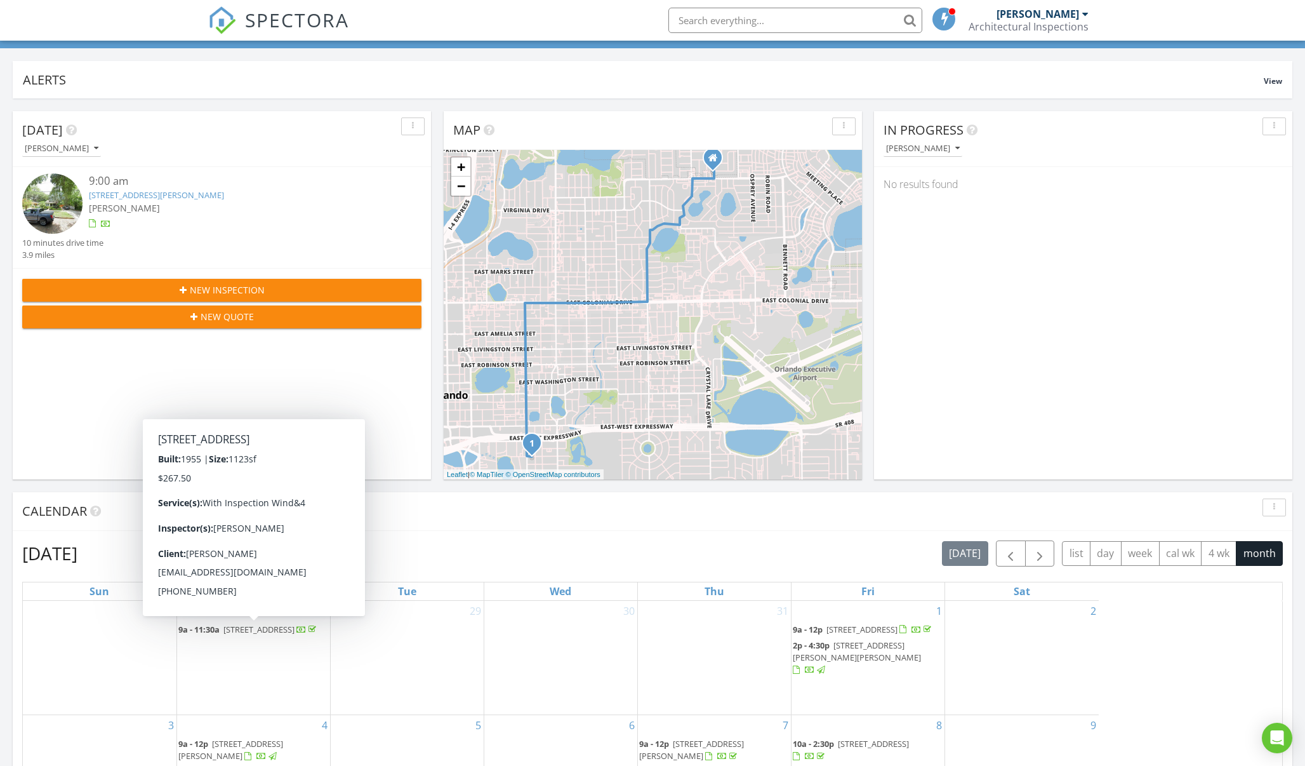
scroll to position [1156, 1306]
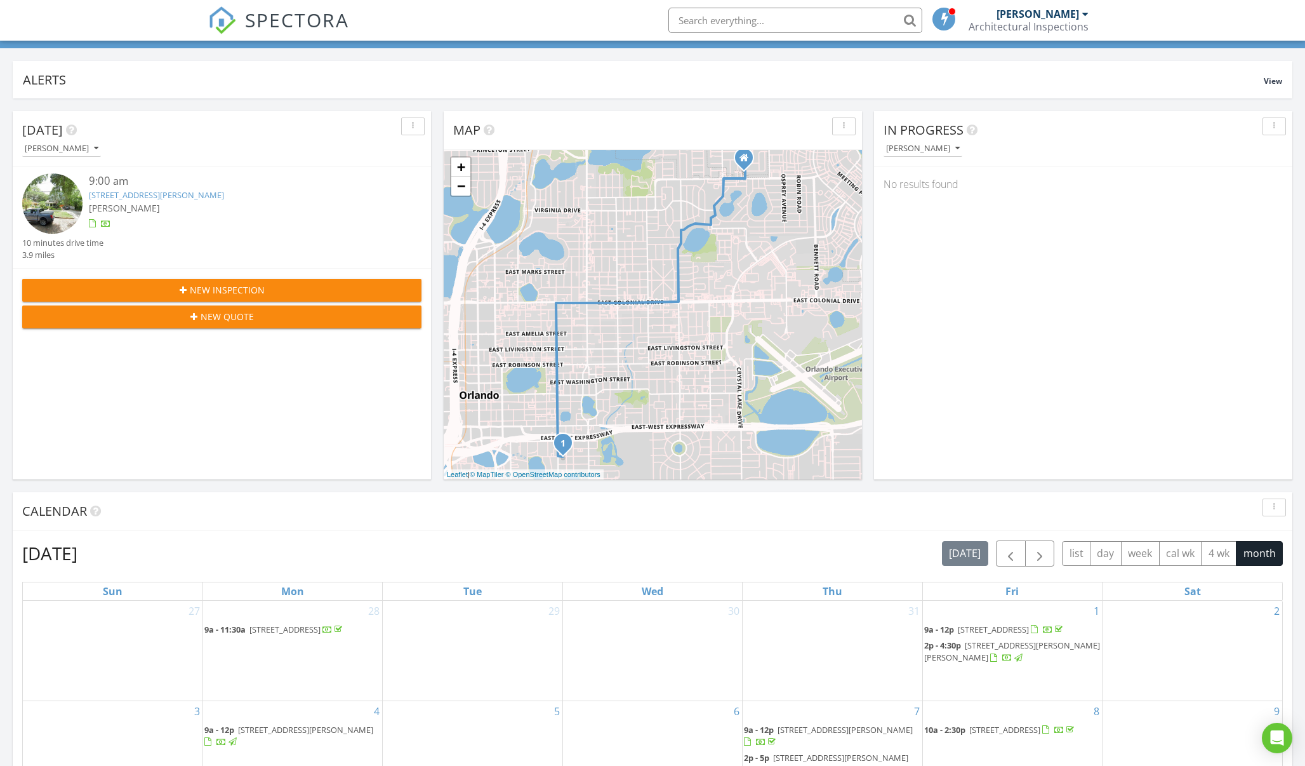
click at [335, 185] on div "9:00 am" at bounding box center [239, 181] width 300 height 16
